Goal: Task Accomplishment & Management: Use online tool/utility

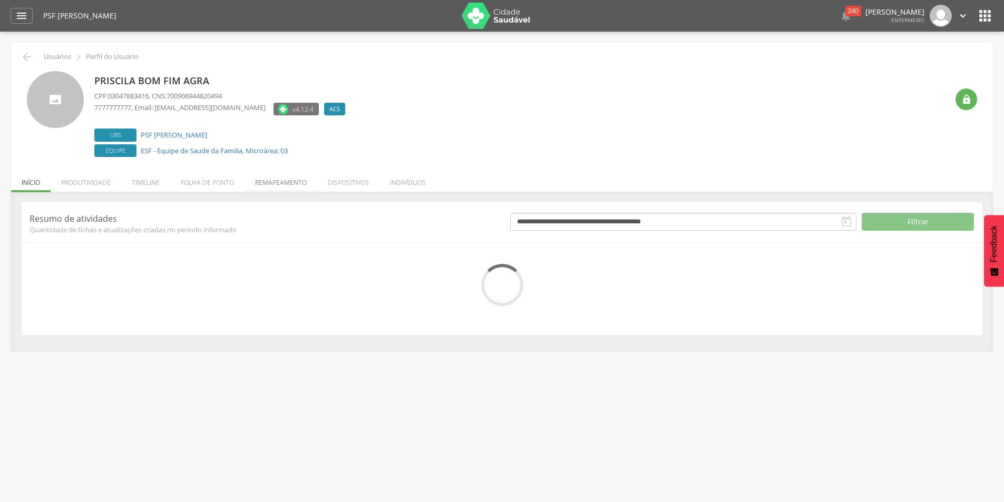
click at [287, 184] on li "Remapeamento" at bounding box center [281, 180] width 73 height 25
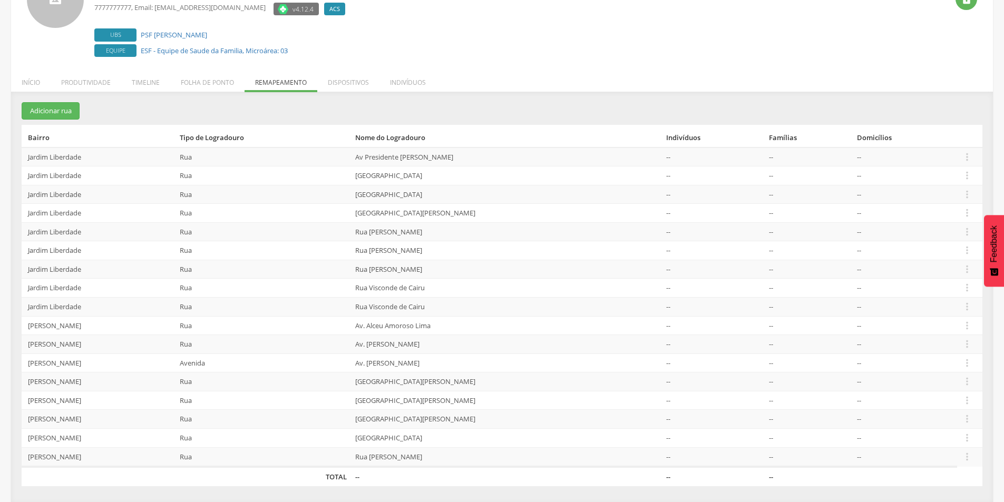
scroll to position [101, 0]
click at [970, 459] on icon "" at bounding box center [967, 457] width 12 height 12
click at [928, 413] on link "Desalocar famílias" at bounding box center [930, 414] width 83 height 13
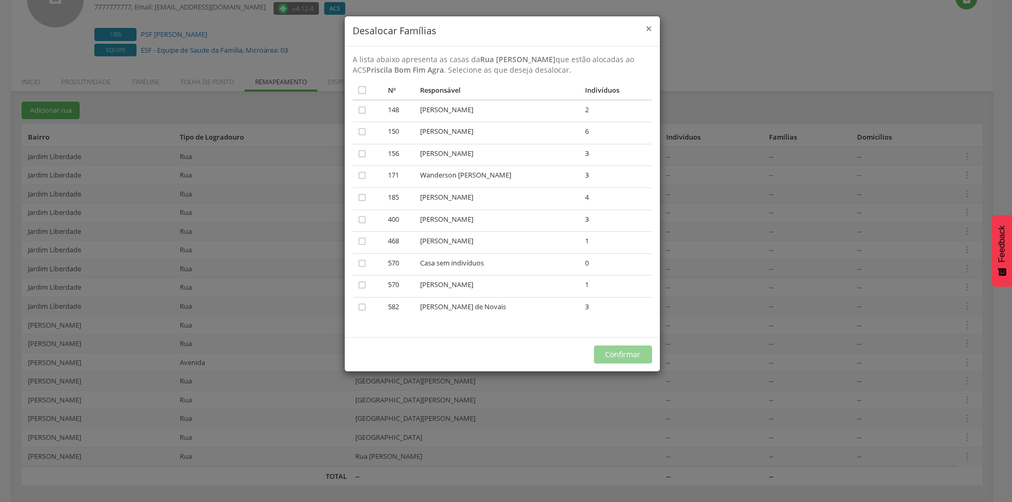
click at [646, 27] on span "×" at bounding box center [649, 28] width 6 height 15
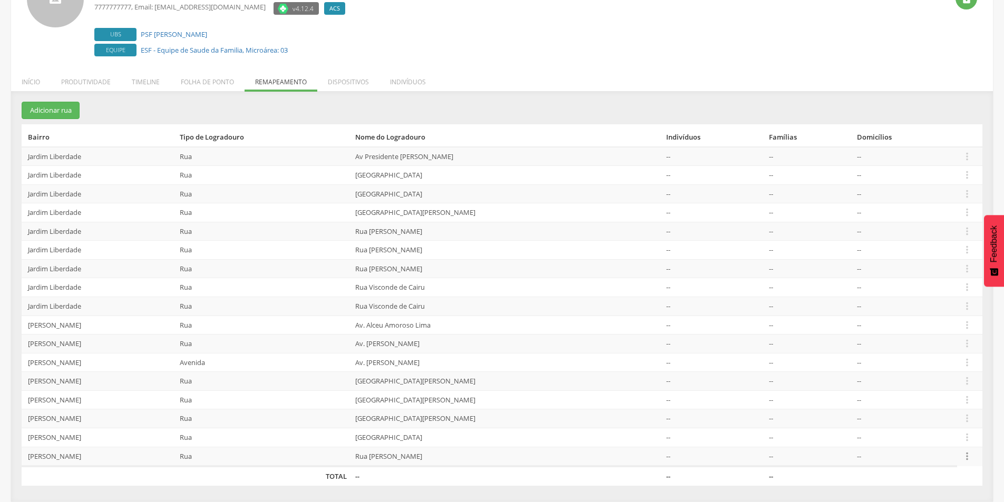
click at [965, 456] on icon "" at bounding box center [967, 457] width 12 height 12
click at [926, 403] on link "Alocar famílias" at bounding box center [930, 401] width 83 height 13
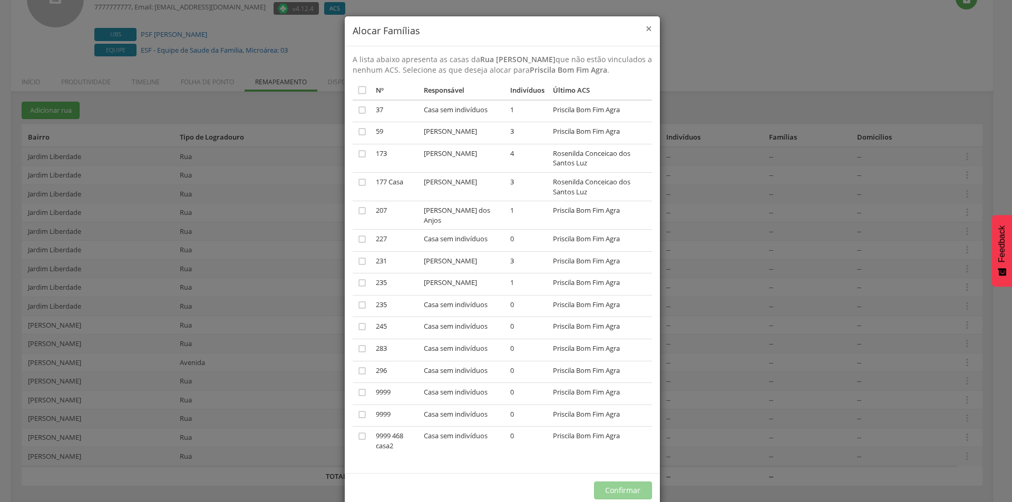
click at [646, 26] on span "×" at bounding box center [649, 28] width 6 height 15
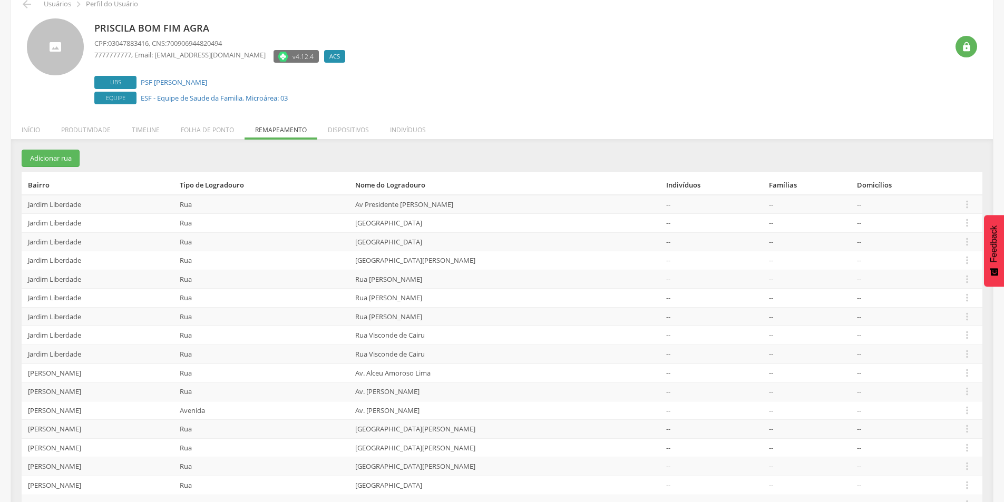
scroll to position [0, 0]
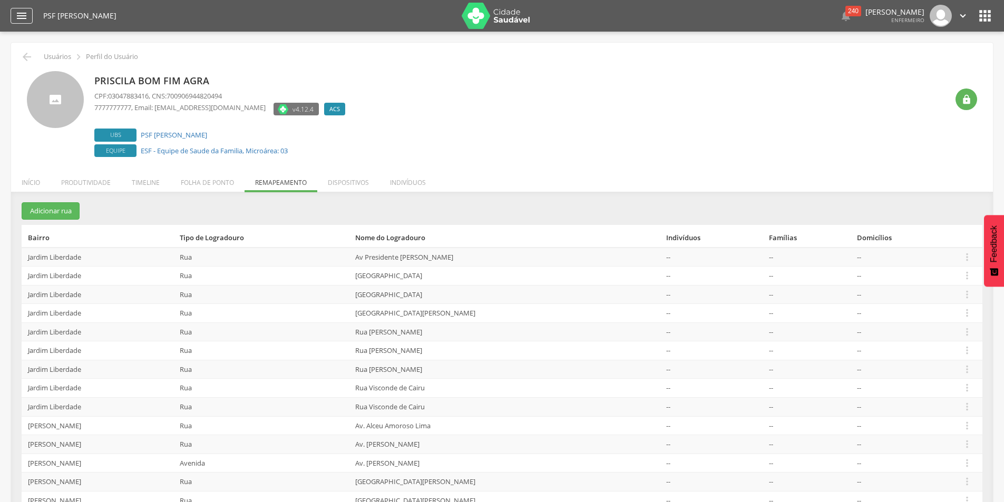
click at [13, 16] on div "" at bounding box center [22, 16] width 22 height 16
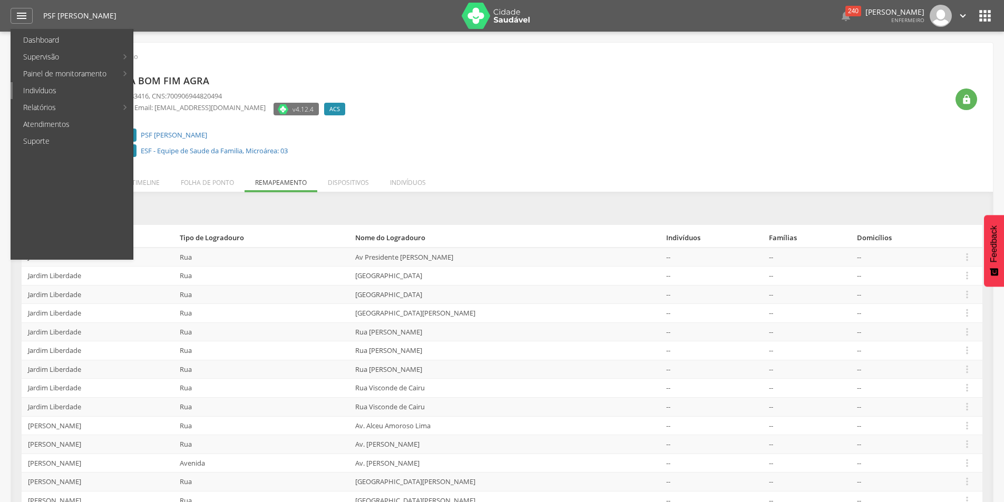
click at [40, 89] on link "Indivíduos" at bounding box center [73, 90] width 120 height 17
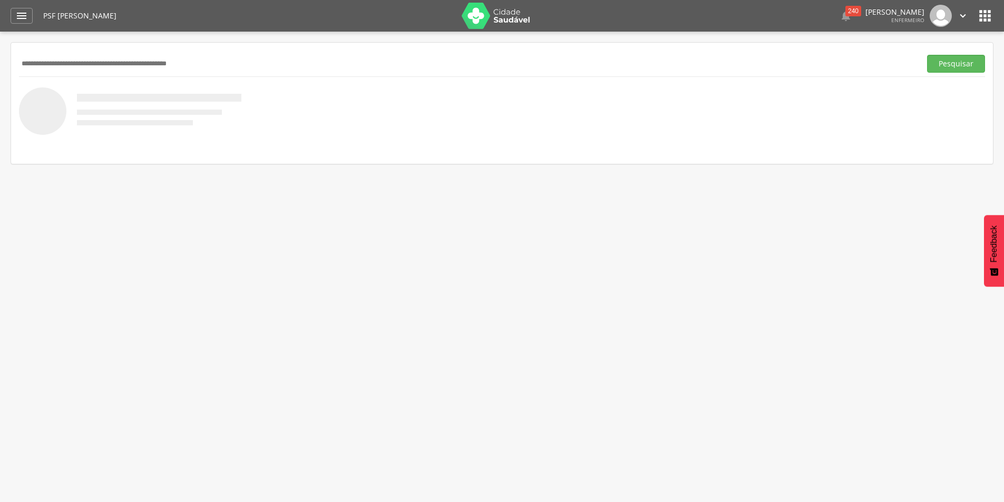
click at [135, 62] on input "text" at bounding box center [468, 64] width 898 height 18
type input "******"
click at [927, 55] on button "Pesquisar" at bounding box center [956, 64] width 58 height 18
